Goal: Obtain resource: Obtain resource

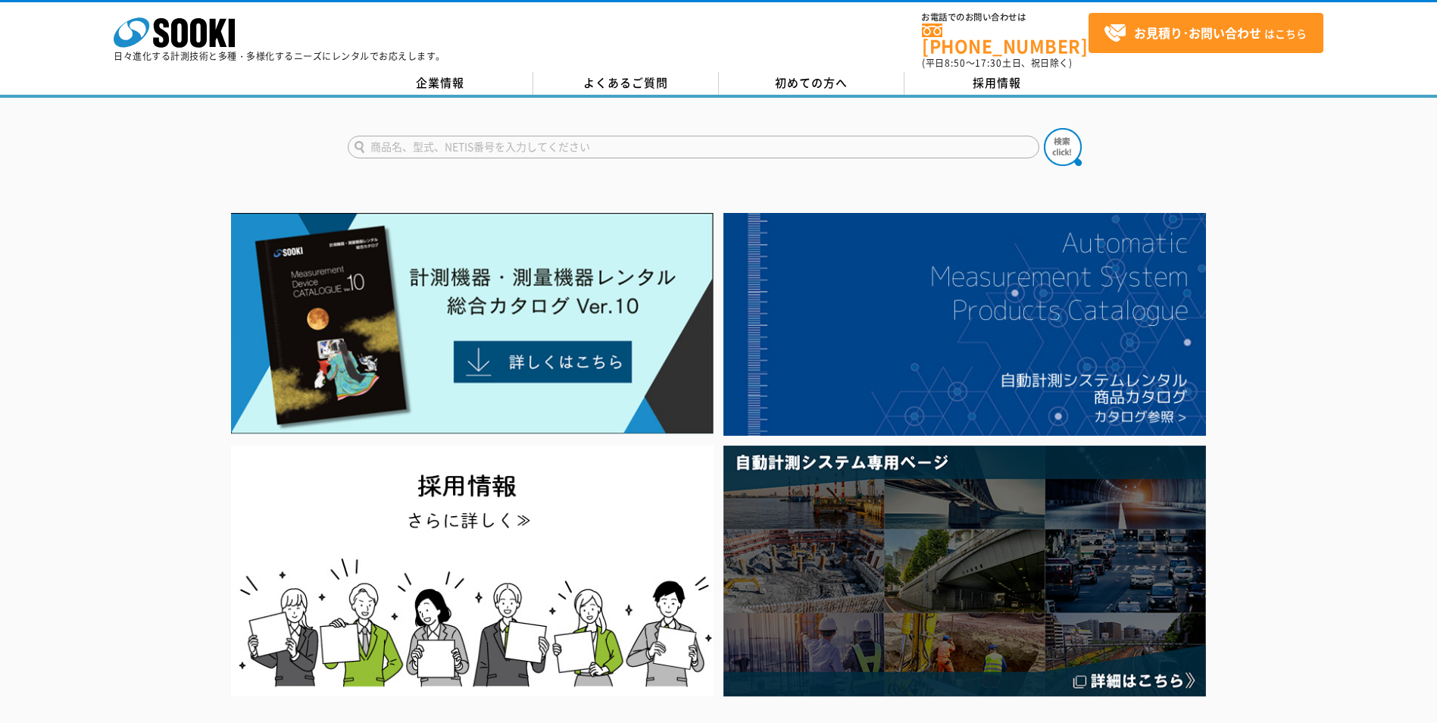
click at [691, 144] on input "text" at bounding box center [694, 147] width 692 height 23
type input "LD-5R"
click at [1044, 128] on button at bounding box center [1063, 147] width 38 height 38
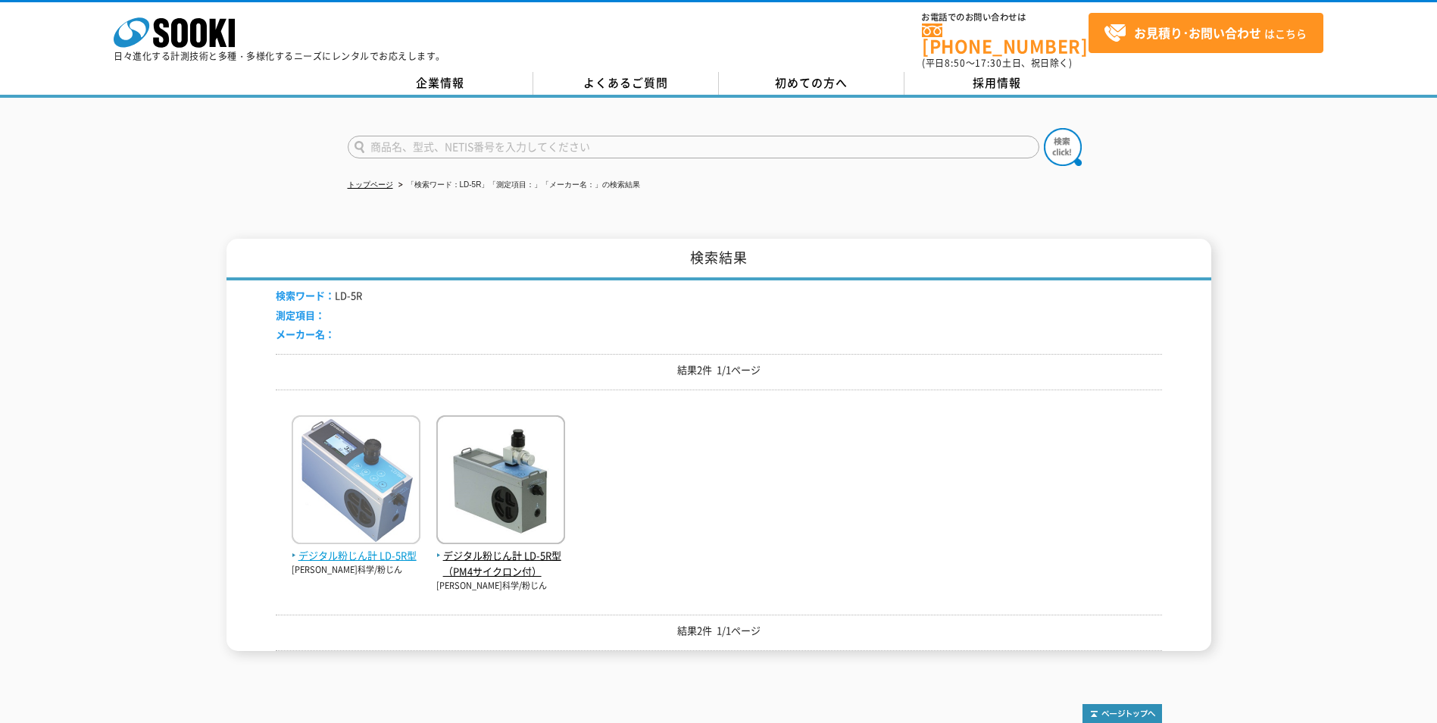
click at [399, 550] on span "デジタル粉じん計 LD-5R型" at bounding box center [356, 556] width 129 height 16
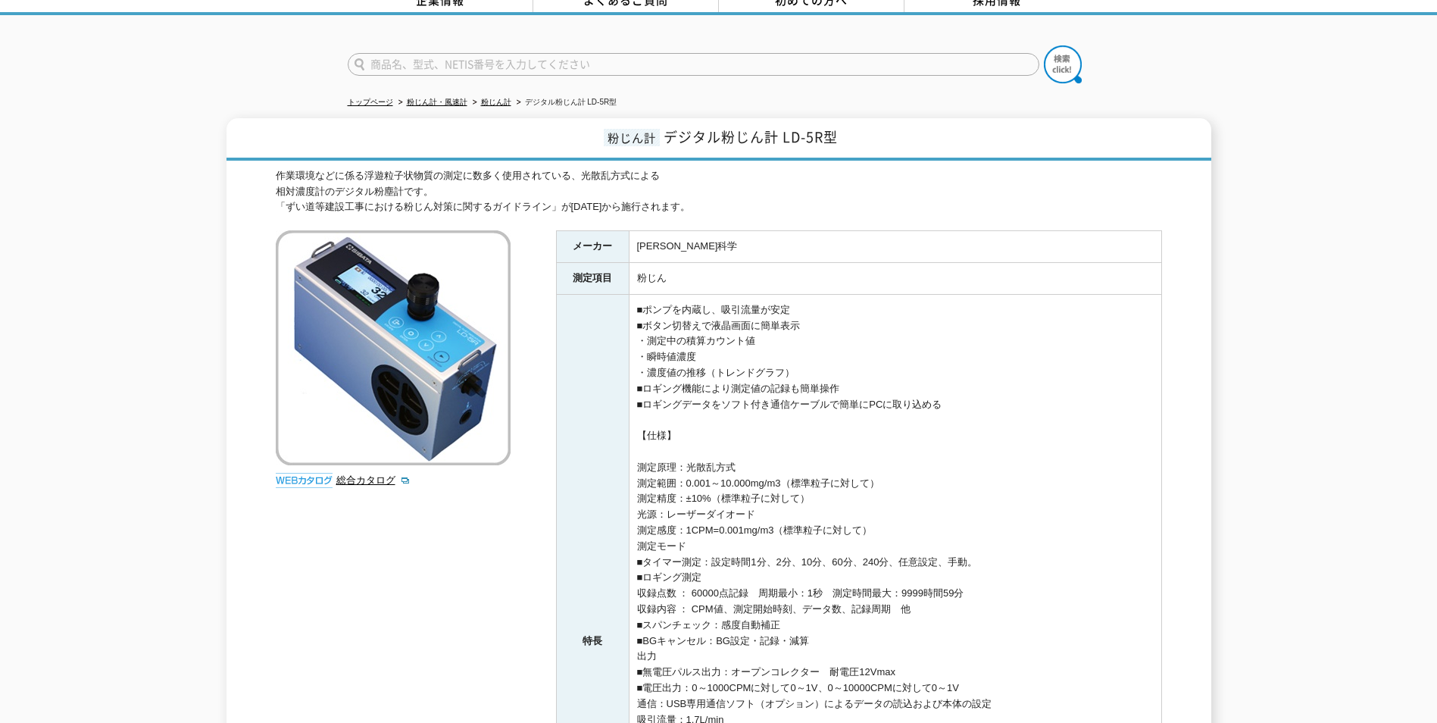
scroll to position [590, 0]
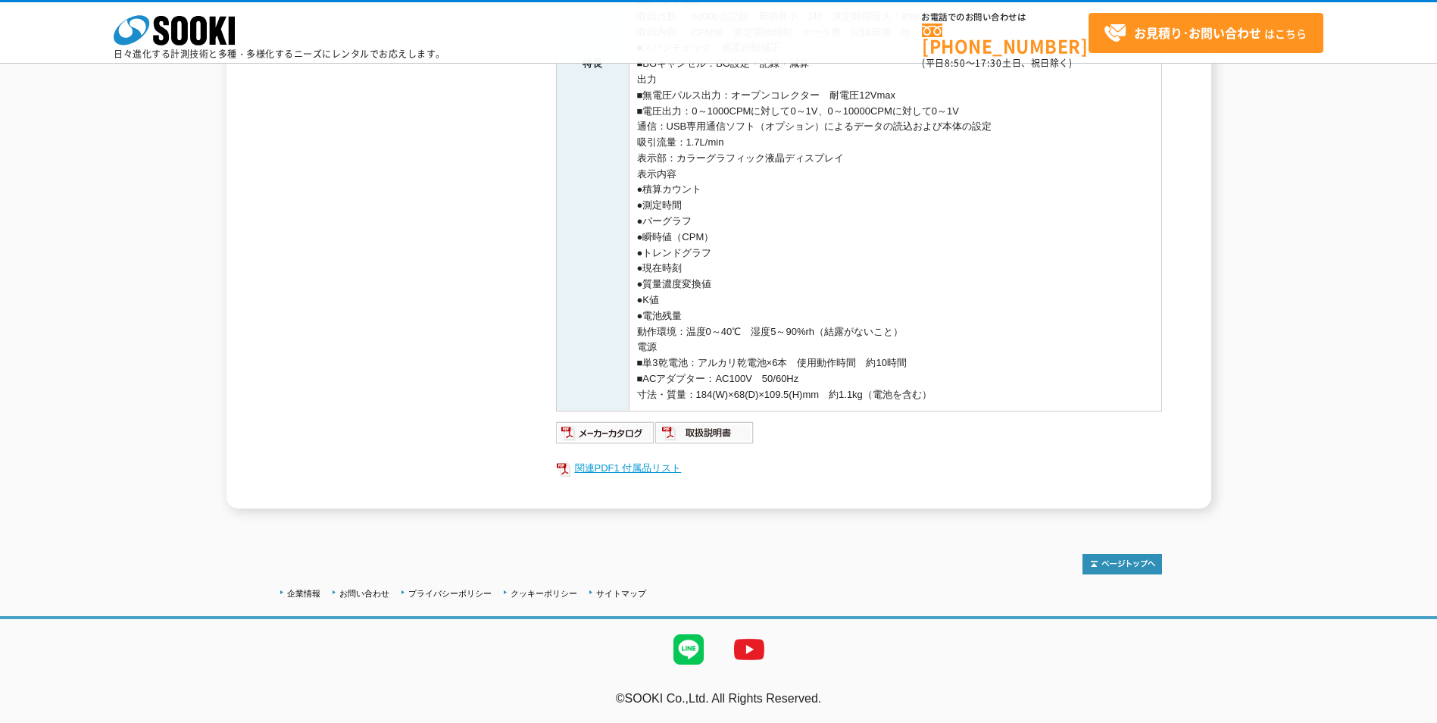
click at [626, 469] on link "関連PDF1 付属品リスト" at bounding box center [859, 468] width 606 height 20
